Goal: Task Accomplishment & Management: Manage account settings

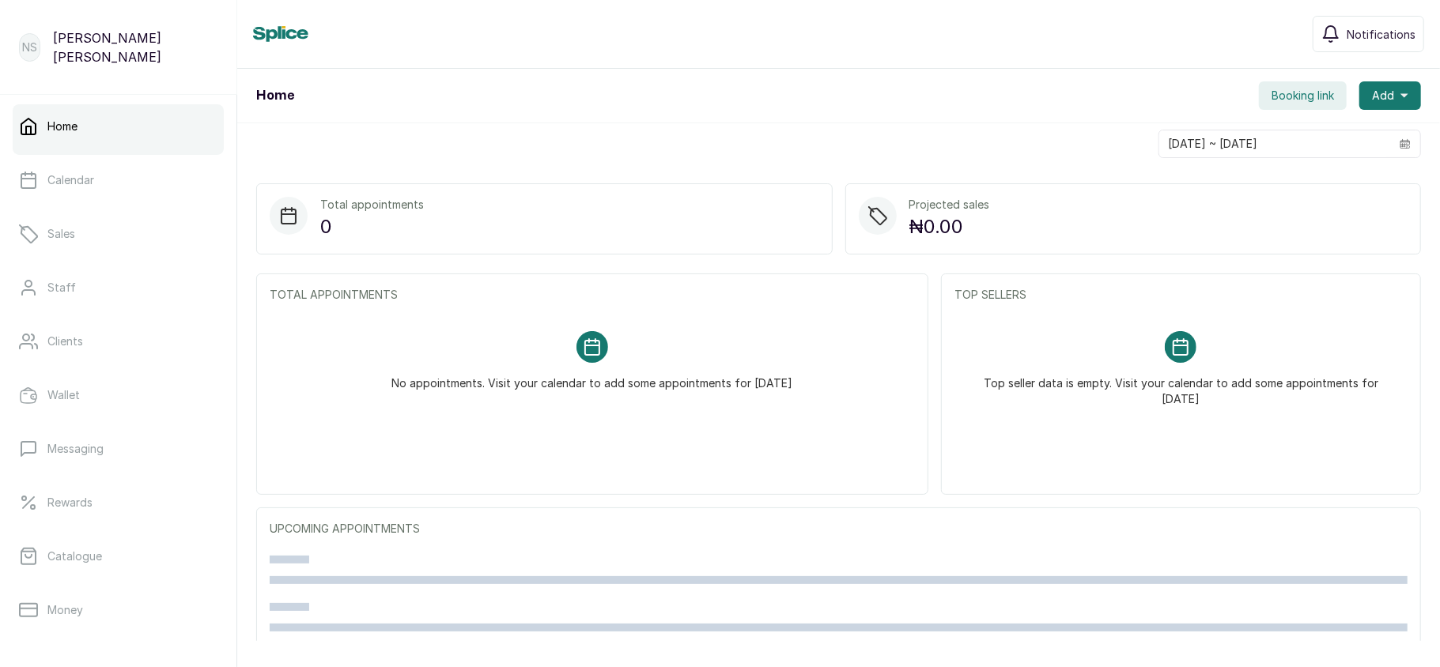
scroll to position [228, 0]
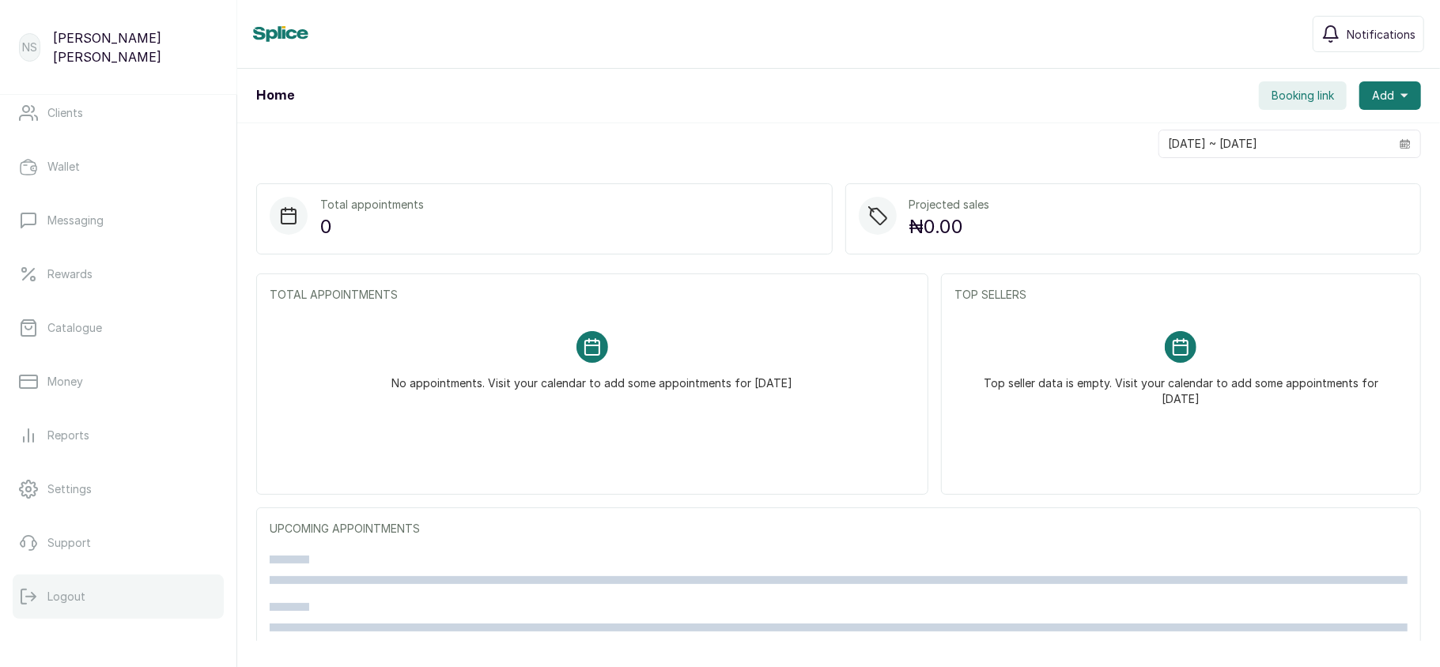
click at [86, 589] on button "Logout" at bounding box center [118, 597] width 211 height 44
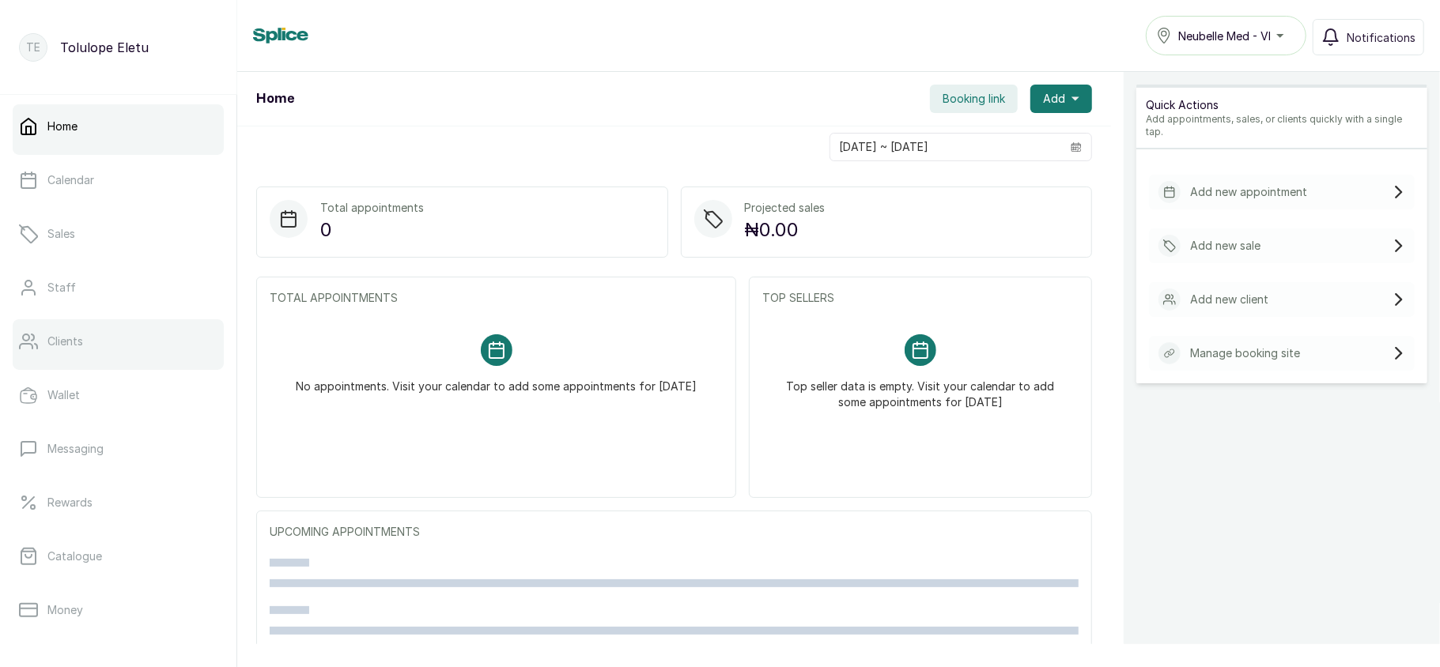
click at [111, 338] on link "Clients" at bounding box center [118, 341] width 211 height 44
